Goal: Information Seeking & Learning: Learn about a topic

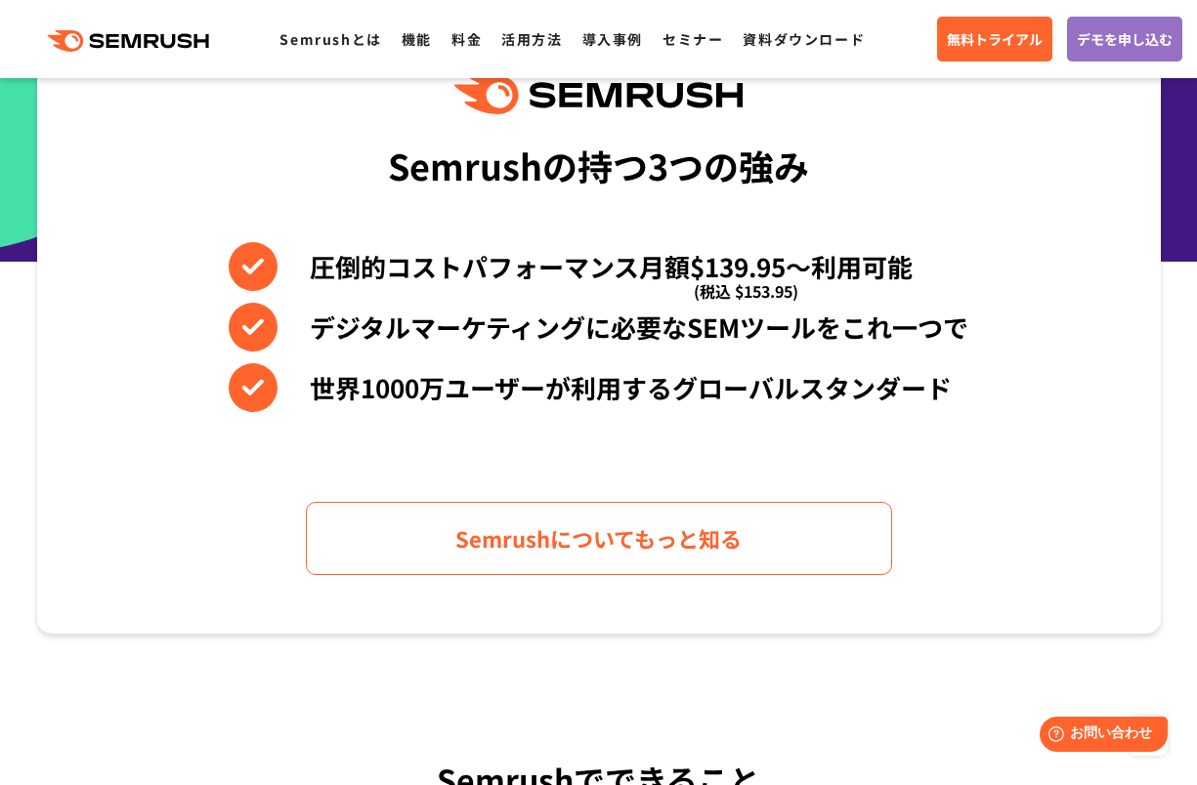
scroll to position [829, 0]
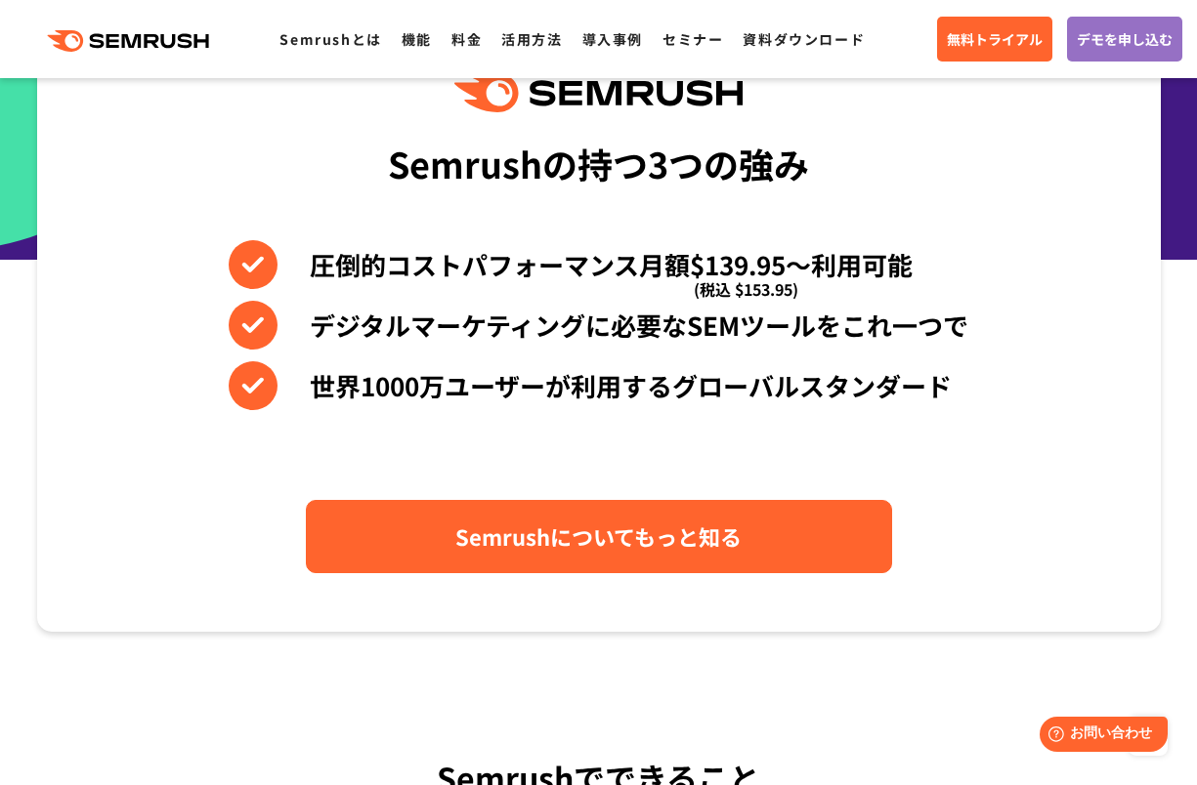
click at [362, 550] on link "Semrushについてもっと知る" at bounding box center [599, 536] width 586 height 73
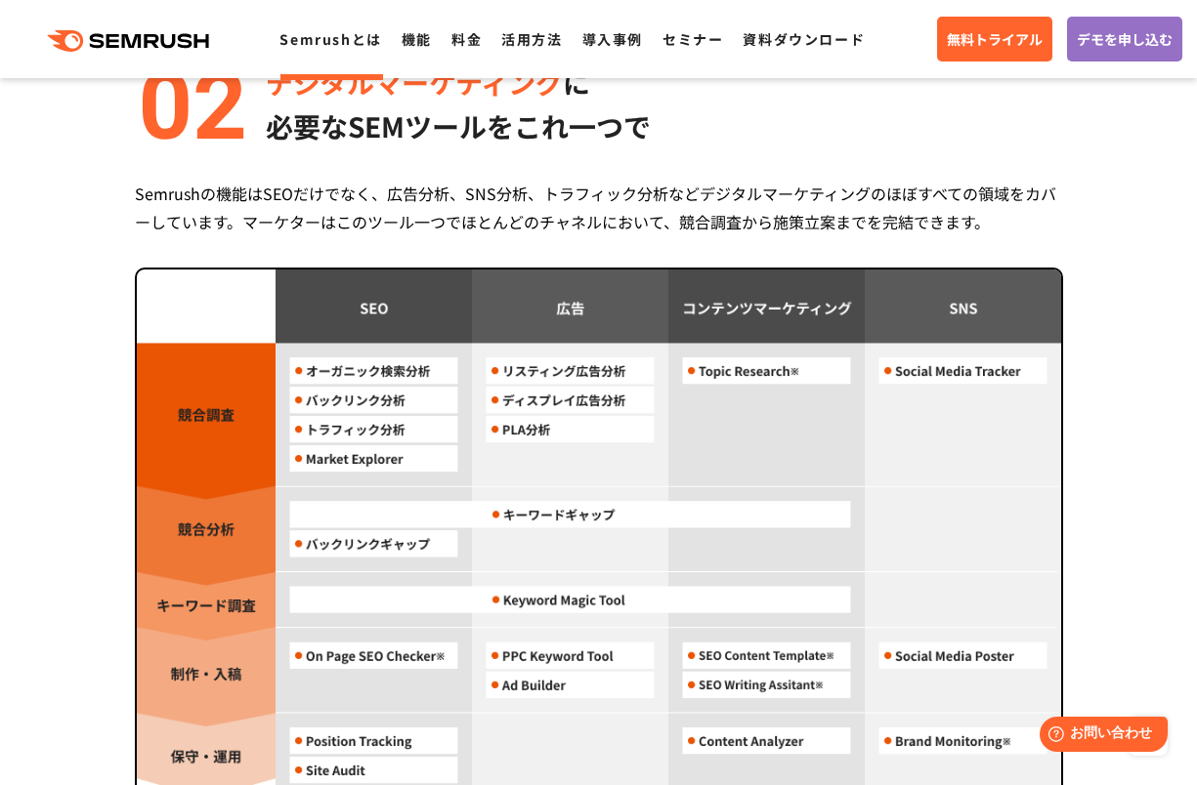
scroll to position [1649, 0]
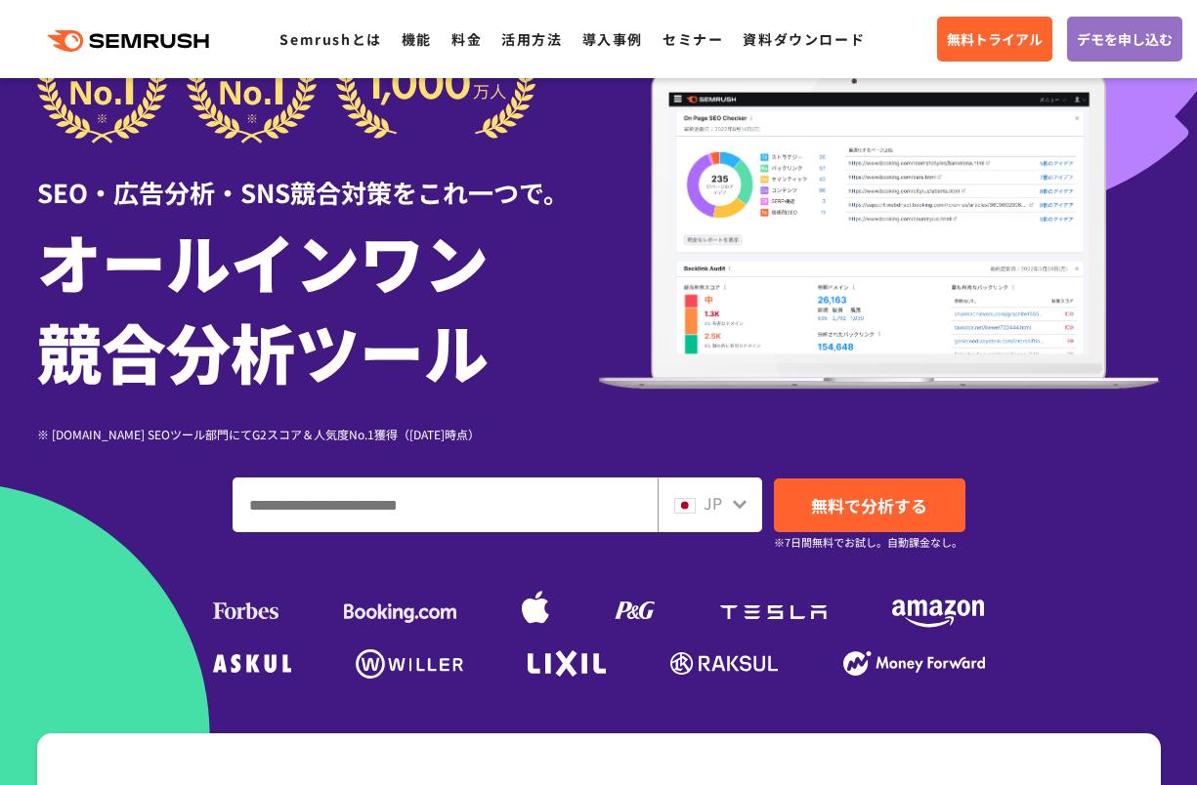
scroll to position [122, 0]
